Goal: Information Seeking & Learning: Check status

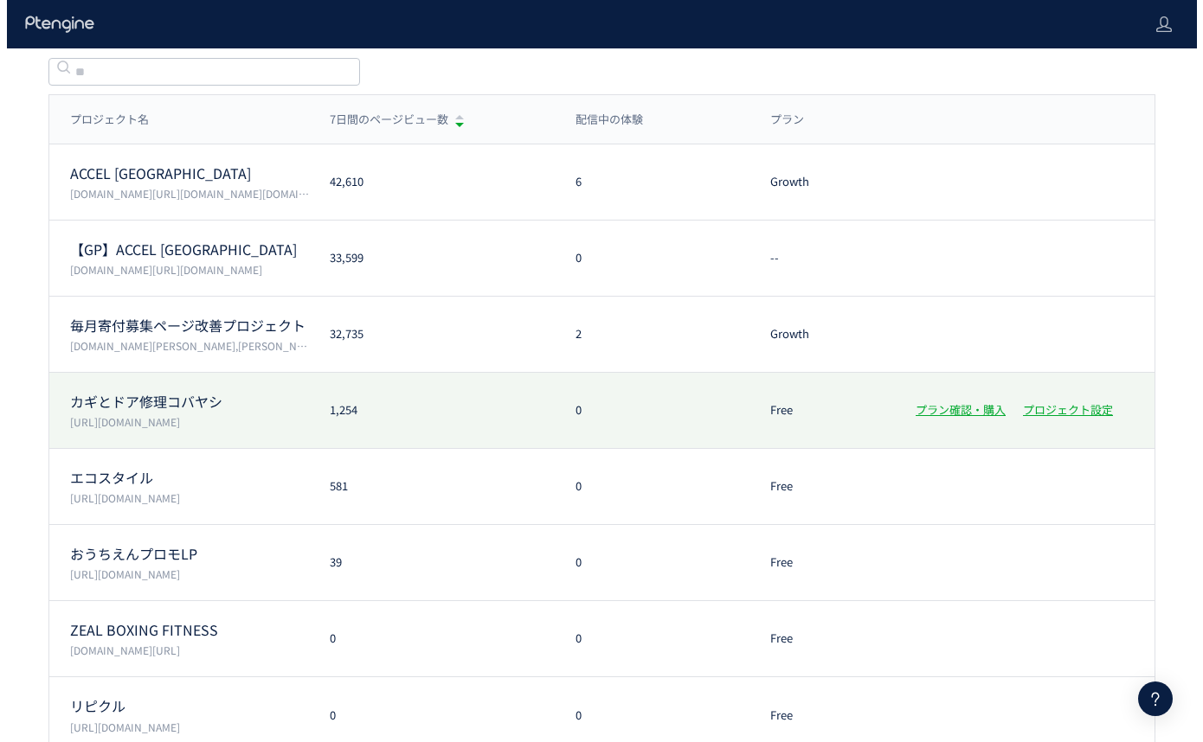
scroll to position [161, 0]
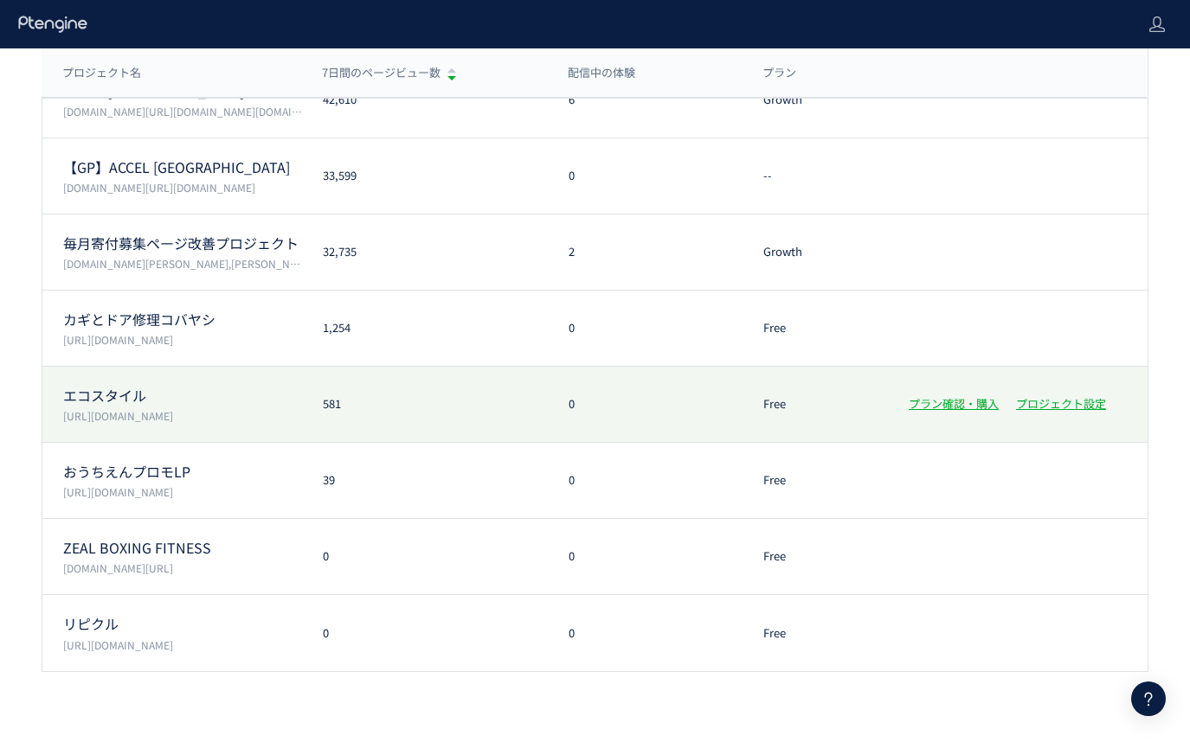
click at [243, 418] on p "[URL][DOMAIN_NAME]" at bounding box center [182, 415] width 239 height 15
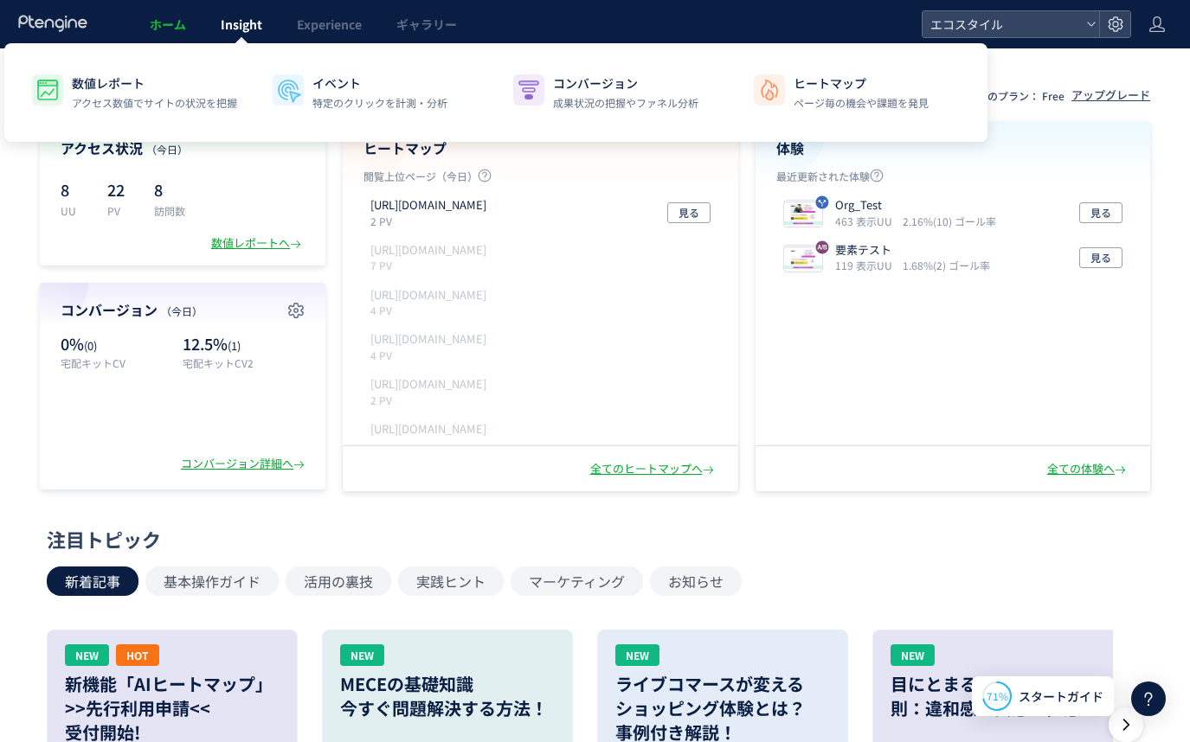
click at [231, 31] on span "Insight" at bounding box center [242, 24] width 42 height 17
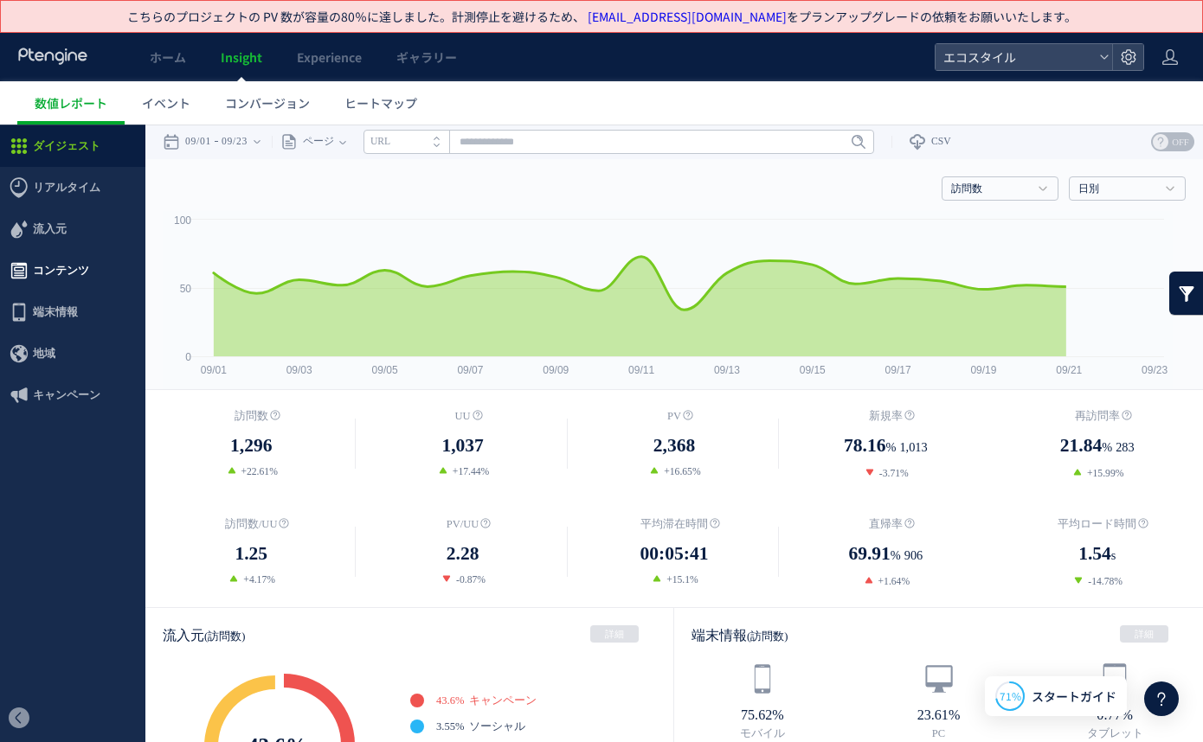
click at [71, 269] on span "コンテンツ" at bounding box center [61, 271] width 56 height 42
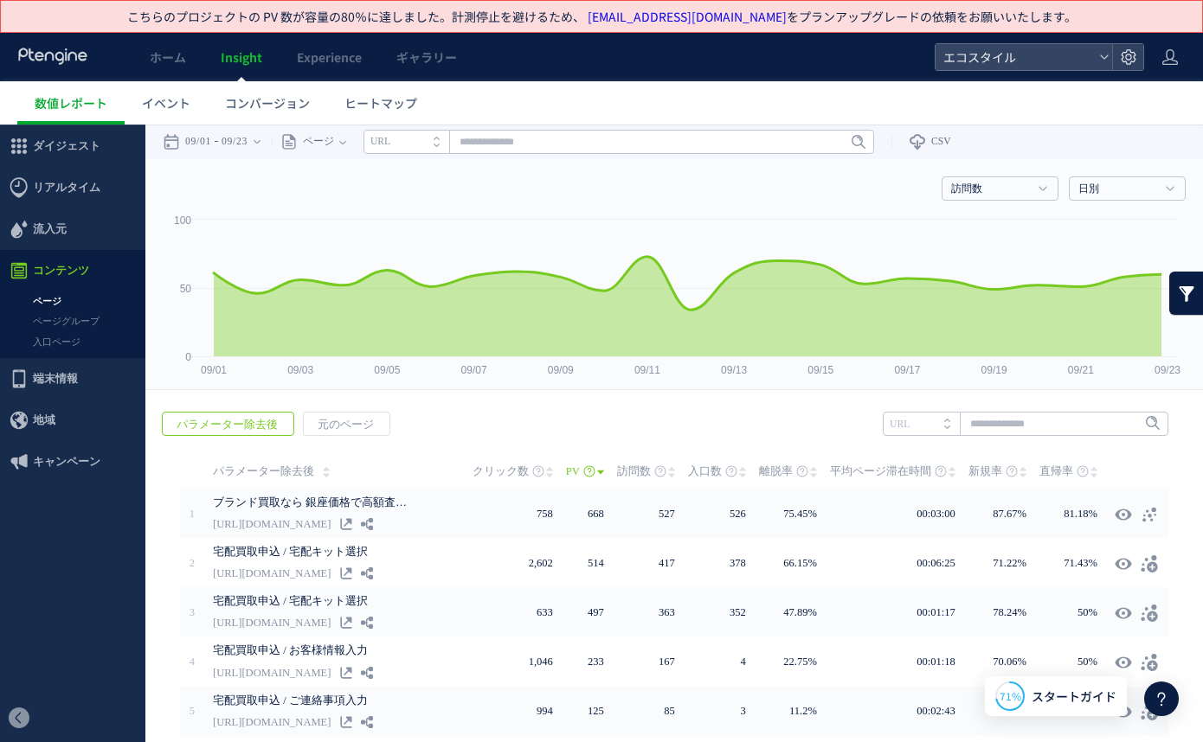
click at [66, 338] on link "入口ページ" at bounding box center [72, 342] width 145 height 20
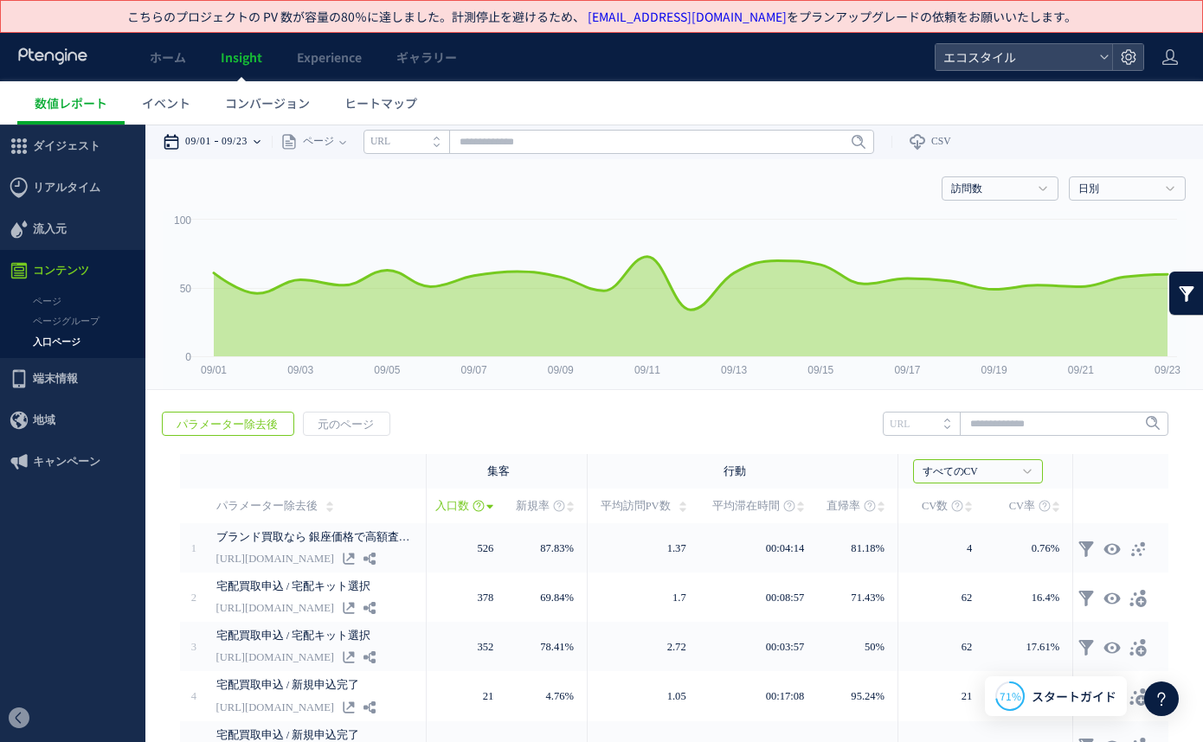
click at [247, 148] on time "09/23" at bounding box center [234, 142] width 26 height 35
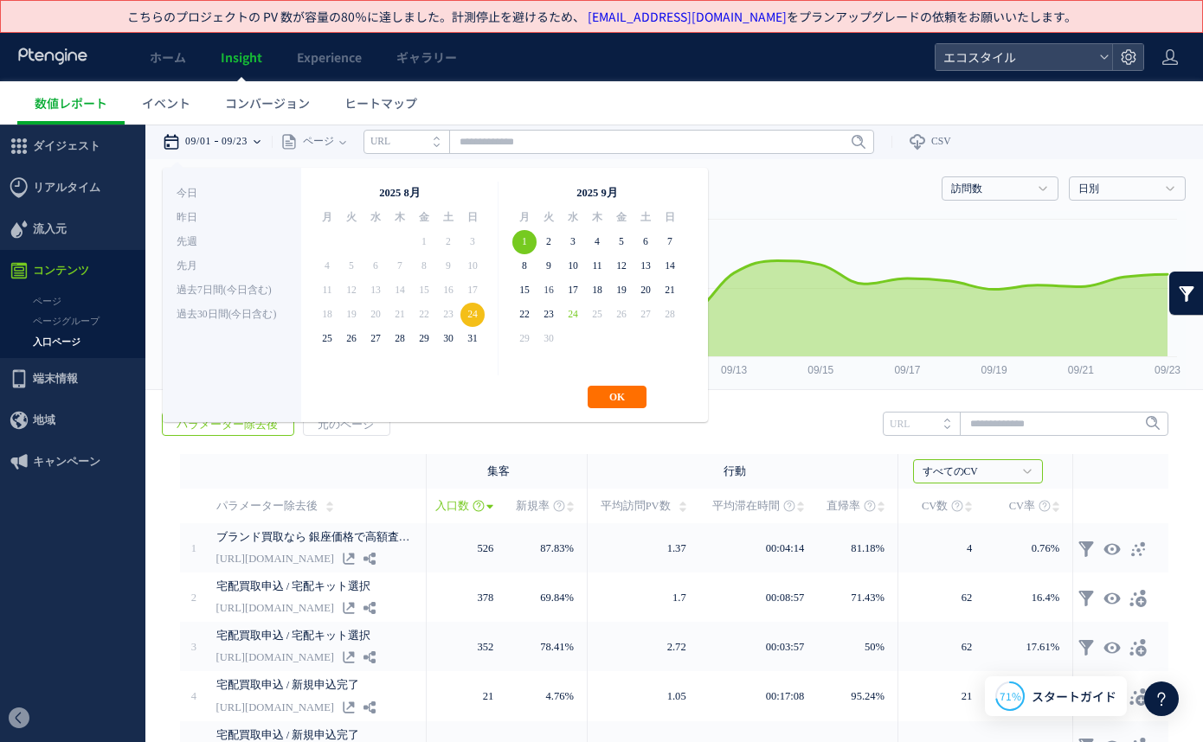
drag, startPoint x: 528, startPoint y: 236, endPoint x: 550, endPoint y: 286, distance: 55.0
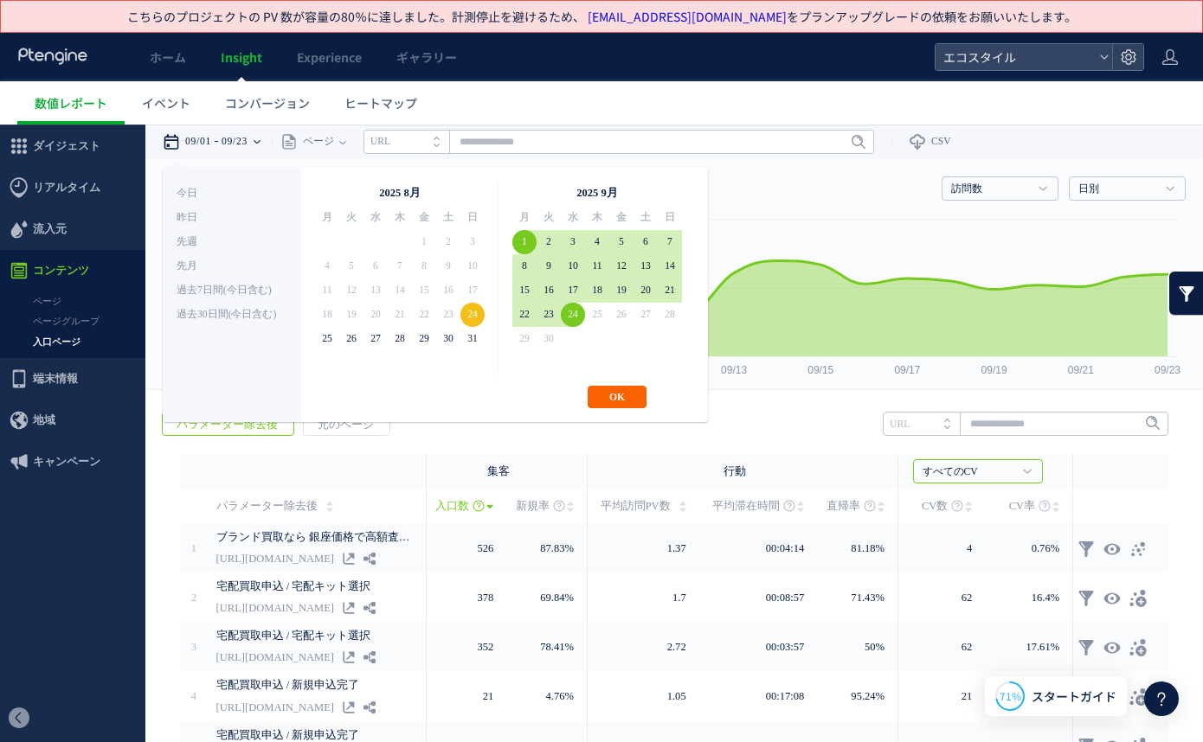
click at [611, 392] on button "OK" at bounding box center [616, 397] width 59 height 22
